Goal: Task Accomplishment & Management: Use online tool/utility

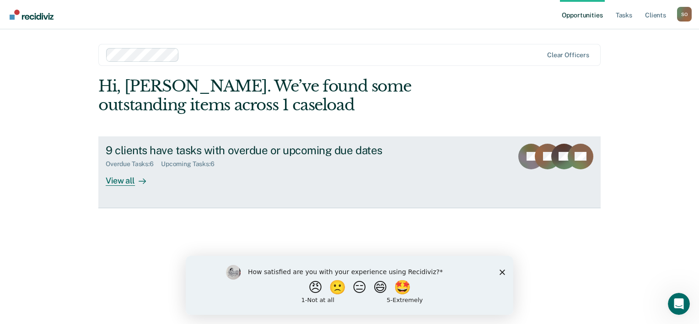
click at [126, 177] on div "View all" at bounding box center [131, 177] width 51 height 18
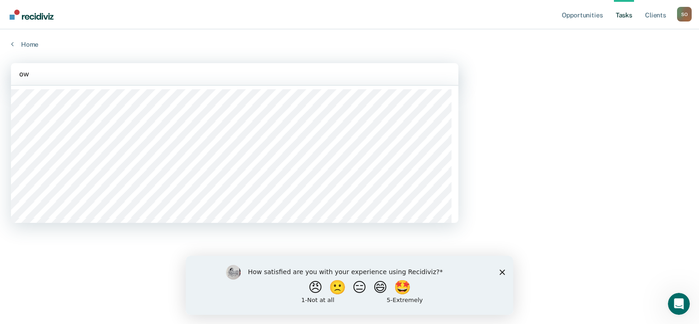
type input "owe"
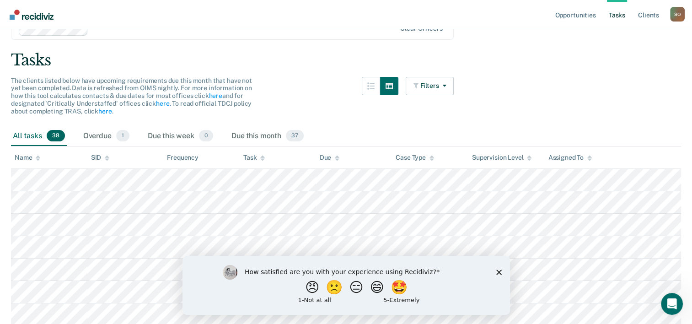
scroll to position [46, 0]
click at [99, 142] on div "Overdue 1" at bounding box center [106, 136] width 50 height 20
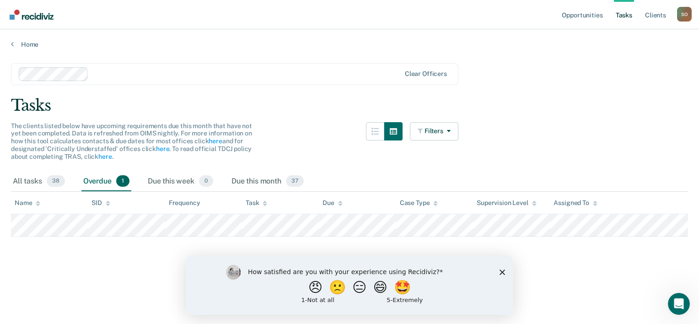
click at [524, 200] on div "Supervision Level" at bounding box center [507, 203] width 60 height 8
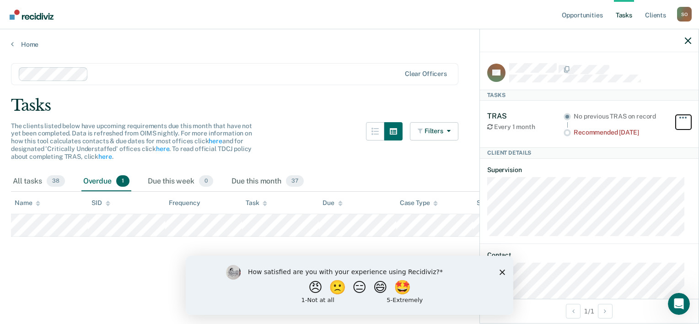
click at [676, 117] on button "button" at bounding box center [684, 122] width 16 height 15
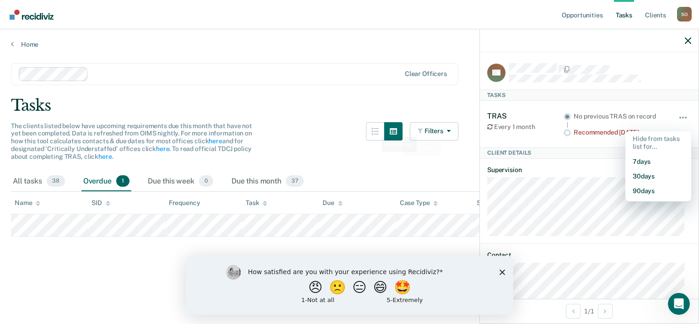
click at [324, 122] on div "The clients listed below have upcoming requirements due this month that have no…" at bounding box center [235, 146] width 448 height 49
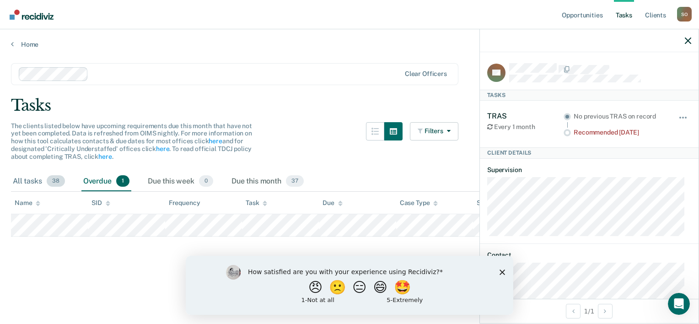
click at [43, 175] on div "All tasks 38" at bounding box center [39, 182] width 56 height 20
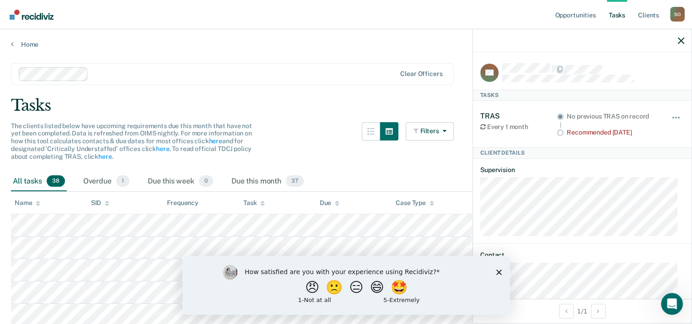
click at [104, 79] on div at bounding box center [208, 74] width 378 height 14
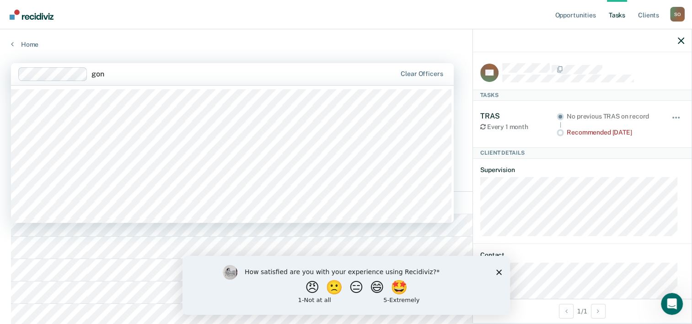
type input "gonz"
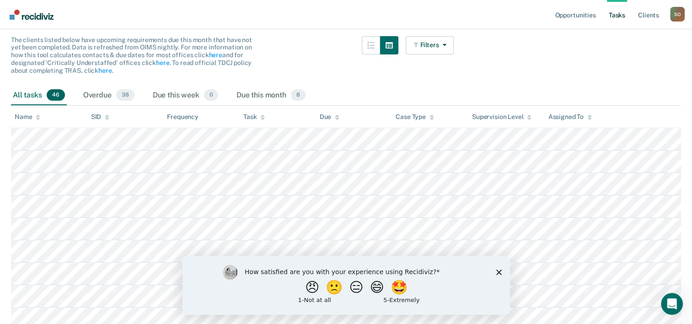
scroll to position [35, 0]
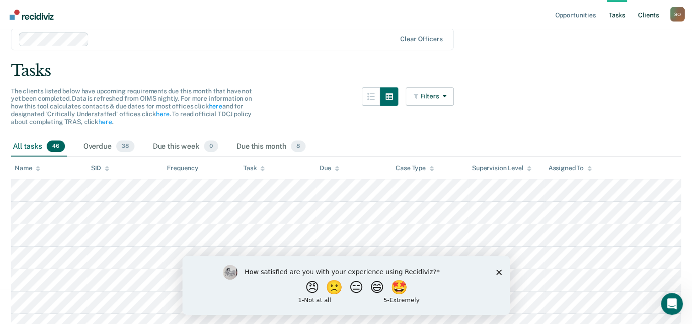
click at [644, 15] on link "Client s" at bounding box center [649, 14] width 25 height 29
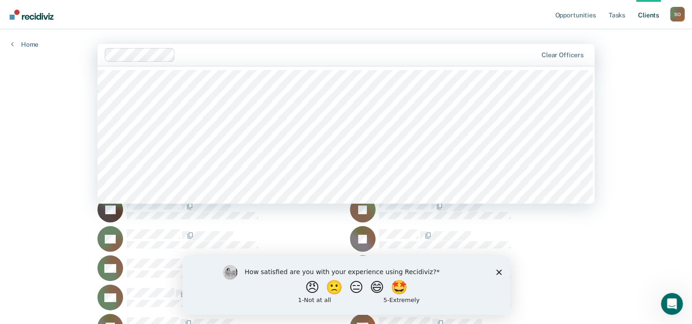
click at [189, 60] on div at bounding box center [321, 55] width 433 height 14
type input "kie"
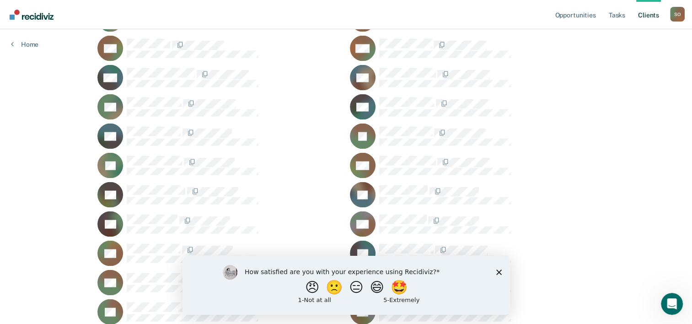
scroll to position [1832, 0]
